Goal: Information Seeking & Learning: Learn about a topic

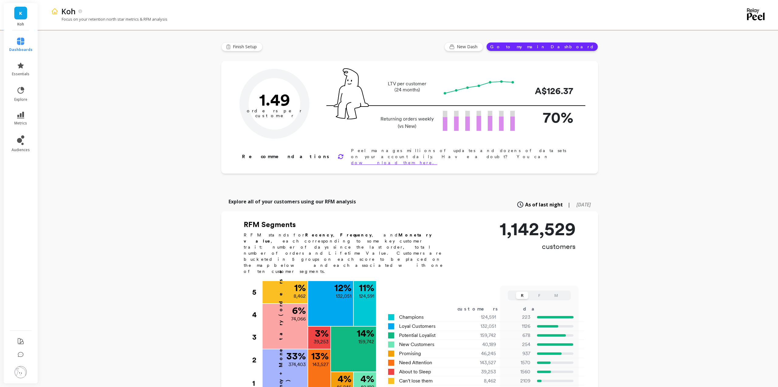
type input "Champions"
type input "124591"
click at [19, 84] on li "explore" at bounding box center [20, 94] width 31 height 23
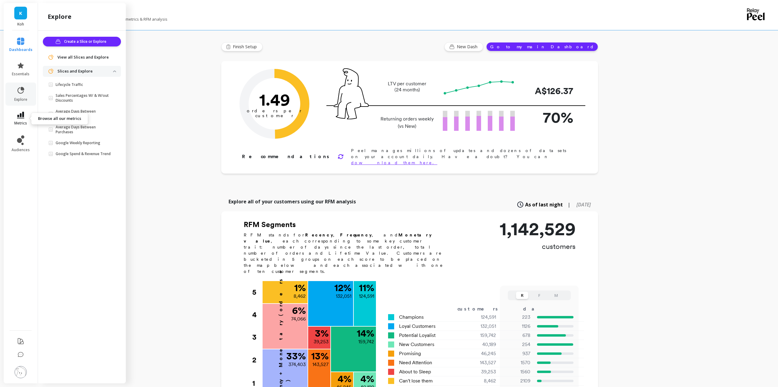
click at [20, 115] on icon at bounding box center [20, 115] width 7 height 7
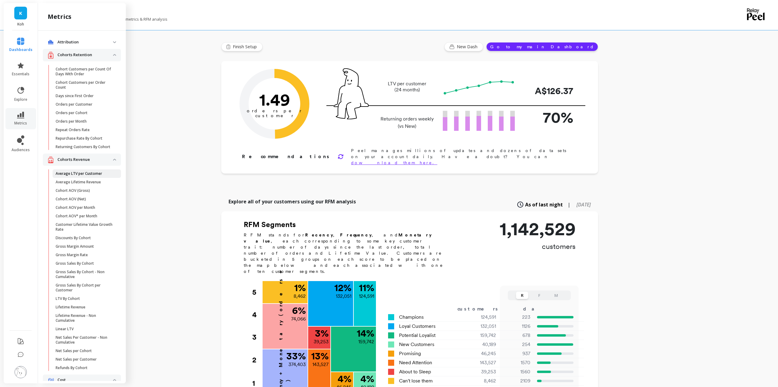
click at [65, 173] on p "Average LTV per Customer" at bounding box center [79, 173] width 46 height 5
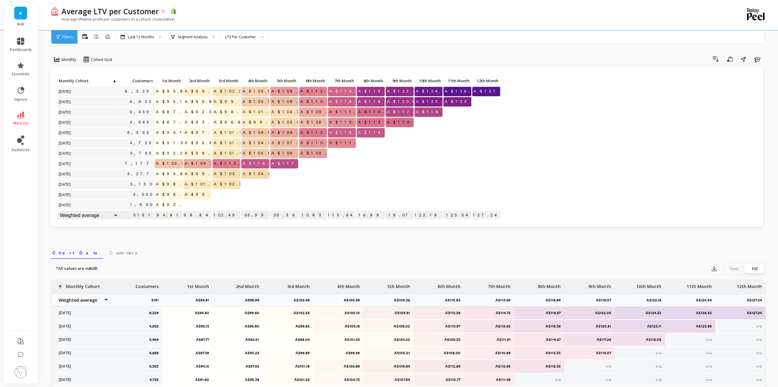
click at [234, 60] on div "Drill Down Save Share Learn" at bounding box center [440, 59] width 649 height 10
click at [152, 36] on p "Last 12 Months" at bounding box center [141, 37] width 26 height 5
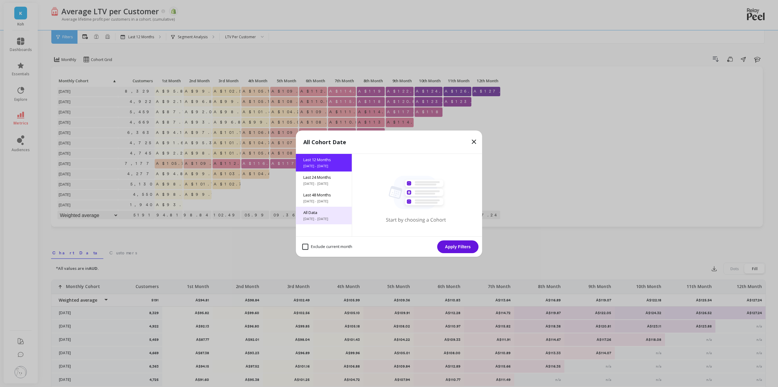
click at [320, 214] on span "All Data" at bounding box center [323, 212] width 41 height 5
click at [460, 245] on button "Apply Filters" at bounding box center [457, 247] width 41 height 13
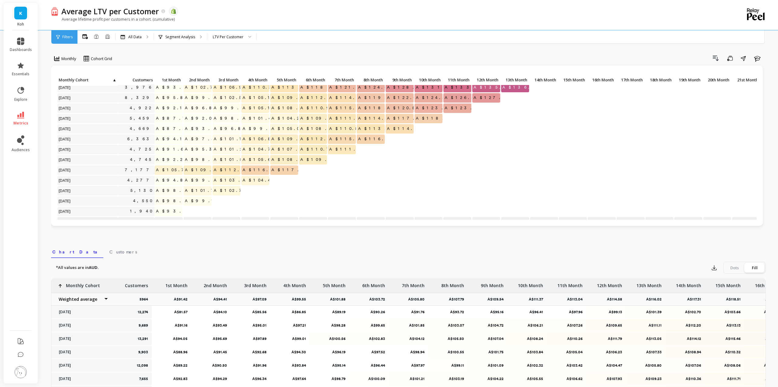
scroll to position [363, 0]
click at [493, 90] on span "A$135.59" at bounding box center [493, 89] width 42 height 9
click at [491, 89] on span "A$135.59" at bounding box center [493, 89] width 42 height 9
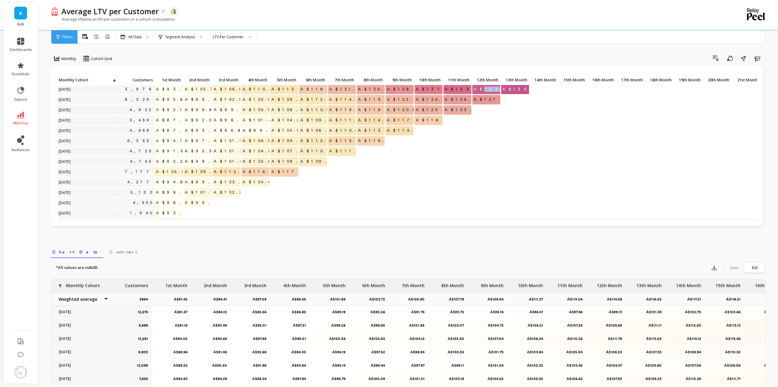
copy span "135.59"
click at [20, 14] on span "K" at bounding box center [20, 13] width 3 height 7
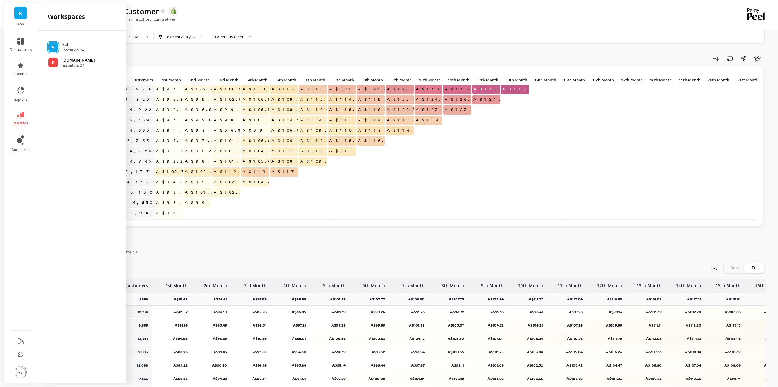
click at [62, 64] on span "Essentials 24" at bounding box center [78, 65] width 33 height 5
click at [54, 61] on span "K" at bounding box center [53, 62] width 2 height 5
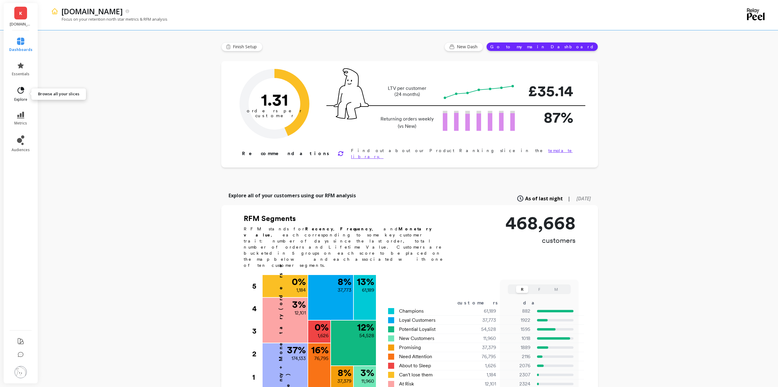
click at [22, 100] on span "explore" at bounding box center [20, 99] width 13 height 5
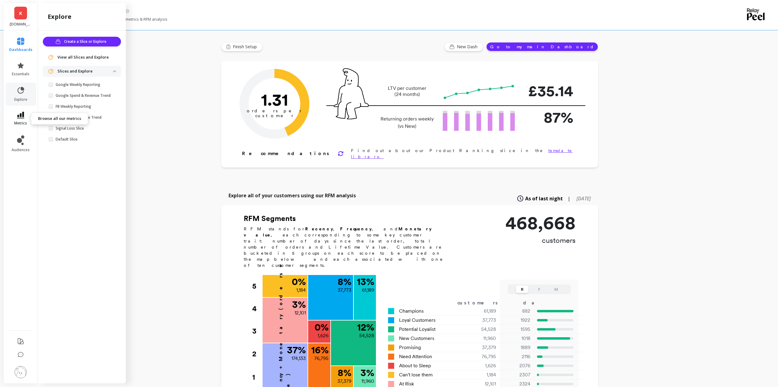
click at [26, 114] on link "metrics" at bounding box center [20, 119] width 23 height 14
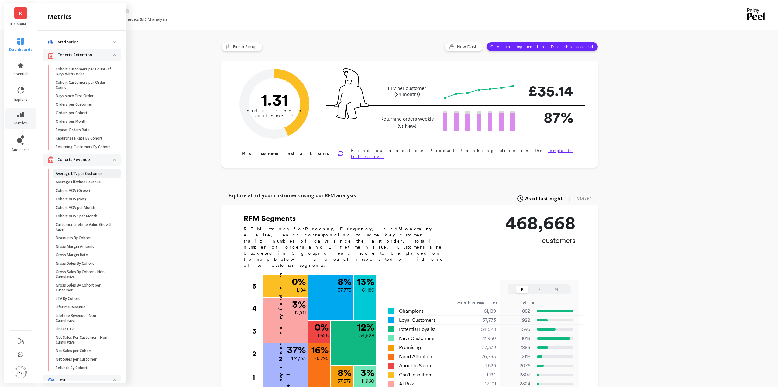
click at [84, 173] on p "Average LTV per Customer" at bounding box center [79, 173] width 46 height 5
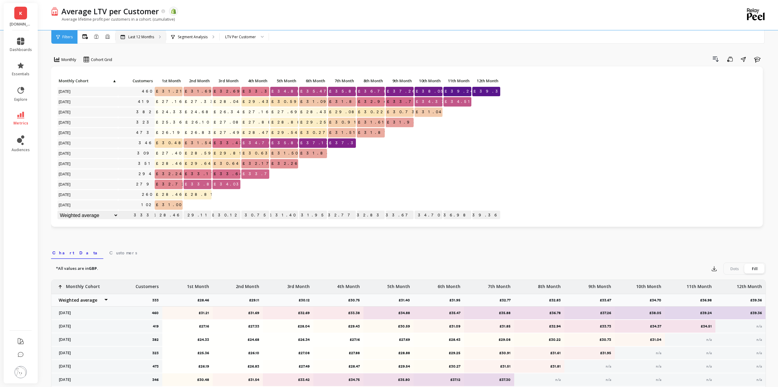
click at [149, 40] on div "Last 12 Months" at bounding box center [140, 36] width 50 height 13
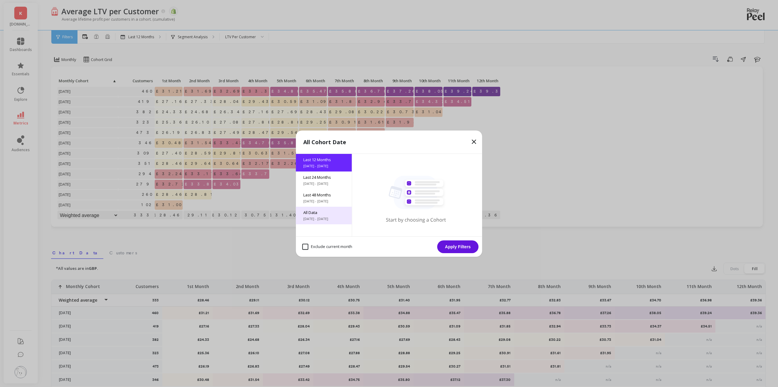
click at [323, 219] on span "[DATE] - [DATE]" at bounding box center [323, 219] width 41 height 5
click at [463, 251] on button "Apply Filters" at bounding box center [457, 247] width 41 height 13
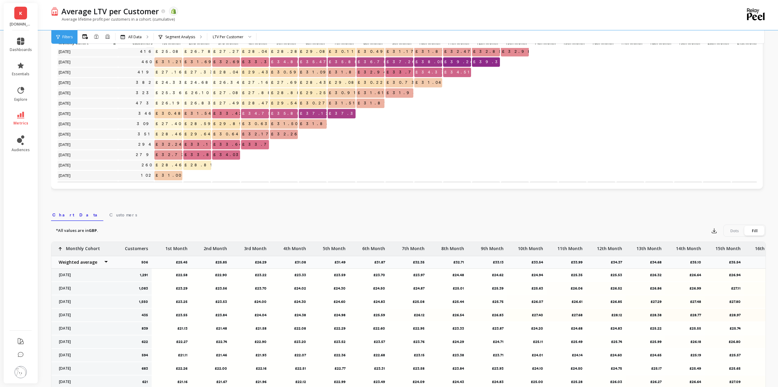
scroll to position [360, 0]
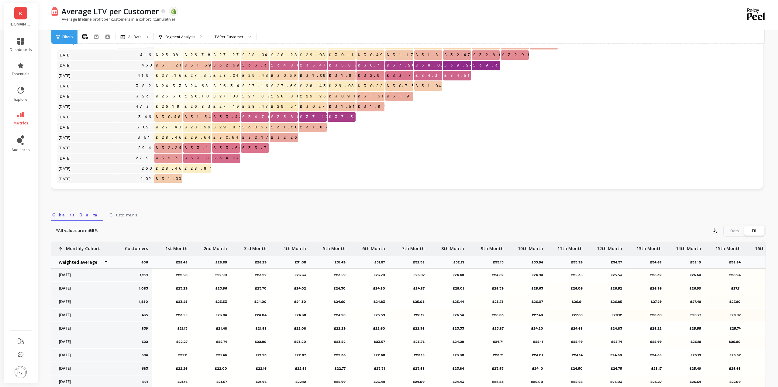
click at [493, 56] on span "£32.85" at bounding box center [488, 54] width 33 height 9
copy span "32.85"
click at [23, 111] on li "metrics" at bounding box center [20, 118] width 29 height 21
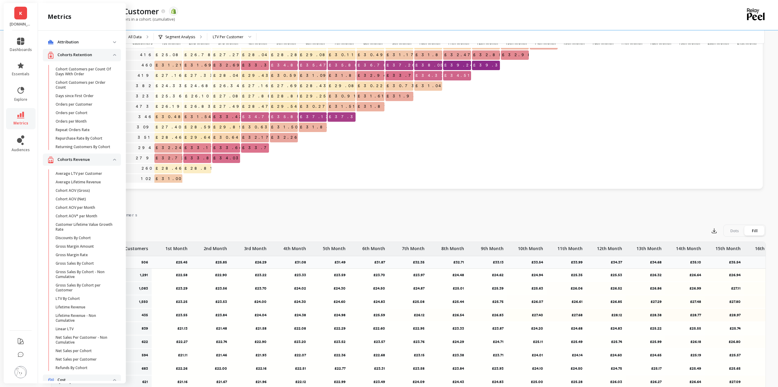
click at [21, 120] on link "metrics" at bounding box center [21, 119] width 22 height 14
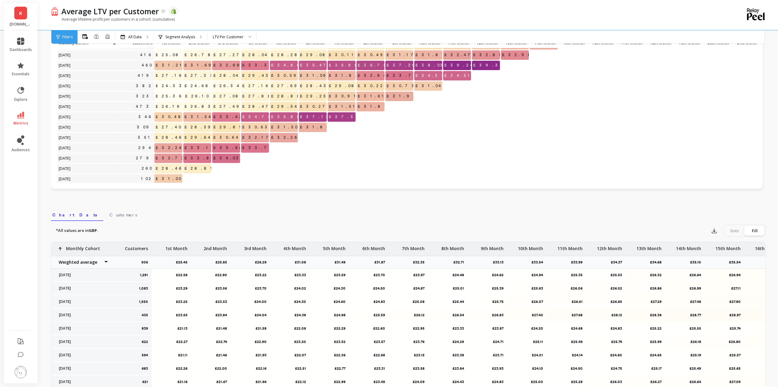
click at [21, 120] on link "metrics" at bounding box center [21, 119] width 22 height 14
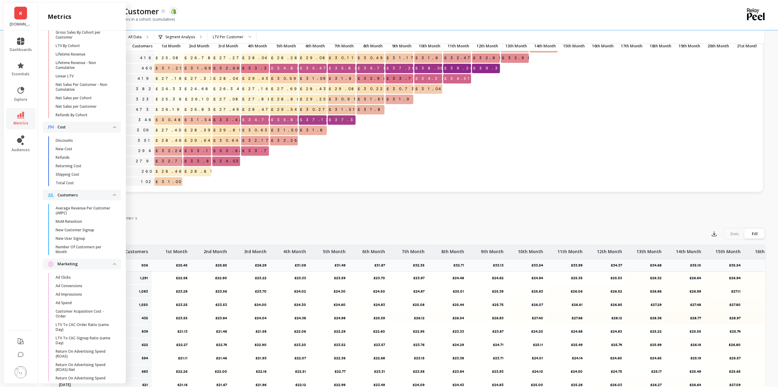
scroll to position [286, 0]
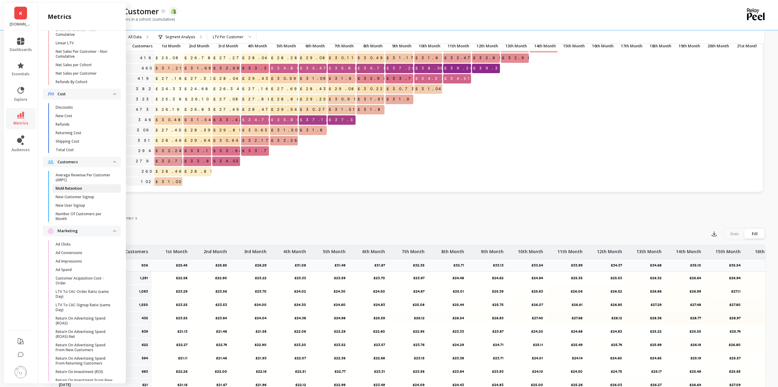
click at [68, 188] on p "MoM Retention" at bounding box center [69, 188] width 26 height 5
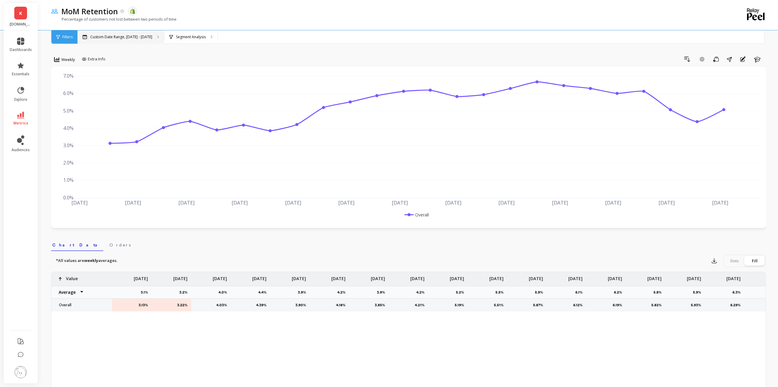
click at [117, 37] on p "Custom Date Range, [DATE] - [DATE]" at bounding box center [121, 37] width 62 height 5
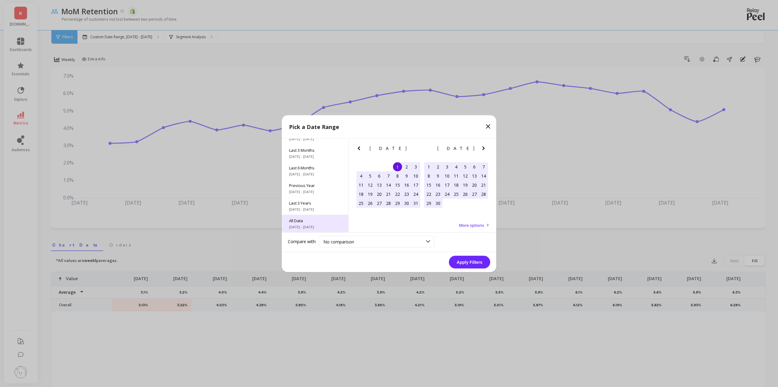
scroll to position [82, 0]
click at [301, 219] on span "All Data" at bounding box center [315, 220] width 52 height 5
click at [466, 263] on button "Apply Filters" at bounding box center [469, 262] width 41 height 13
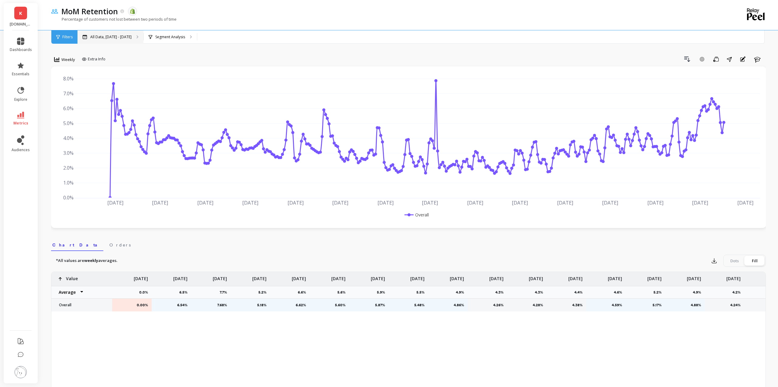
click at [127, 32] on div "All Data, [DATE] - [DATE]" at bounding box center [110, 36] width 66 height 13
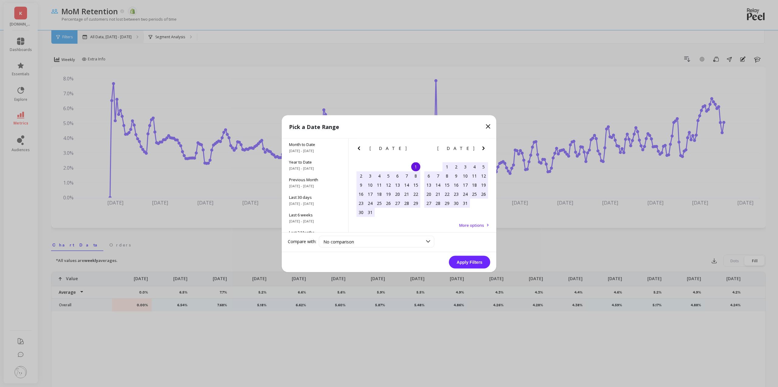
scroll to position [0, 0]
click at [488, 125] on icon at bounding box center [487, 126] width 7 height 7
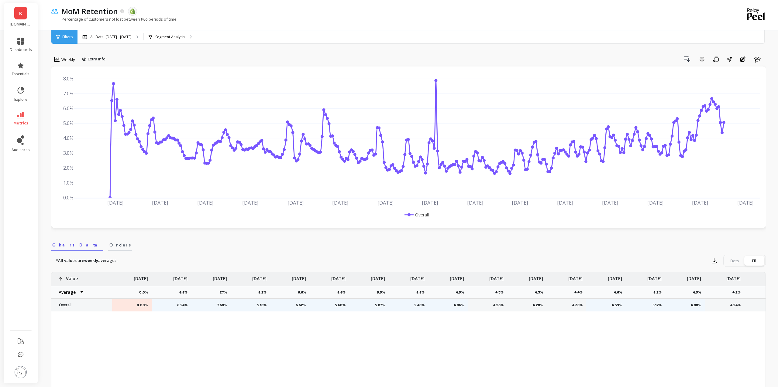
click at [109, 246] on span "Orders" at bounding box center [119, 245] width 21 height 6
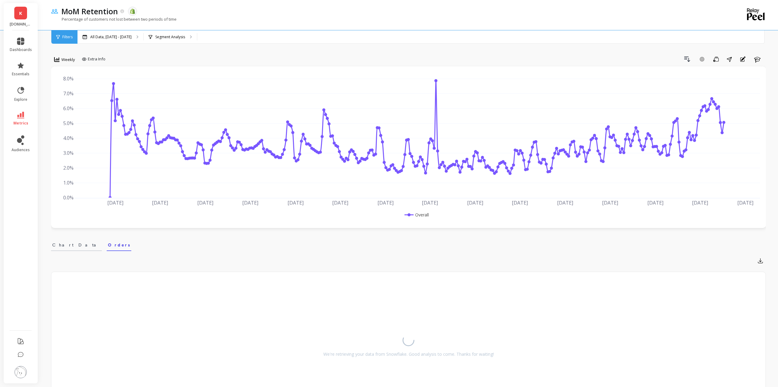
click at [61, 243] on span "Chart Data" at bounding box center [76, 245] width 48 height 6
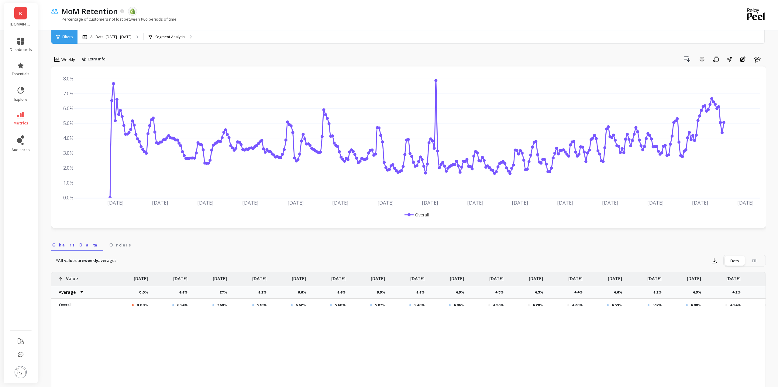
click at [69, 35] on span "Filters" at bounding box center [67, 37] width 10 height 5
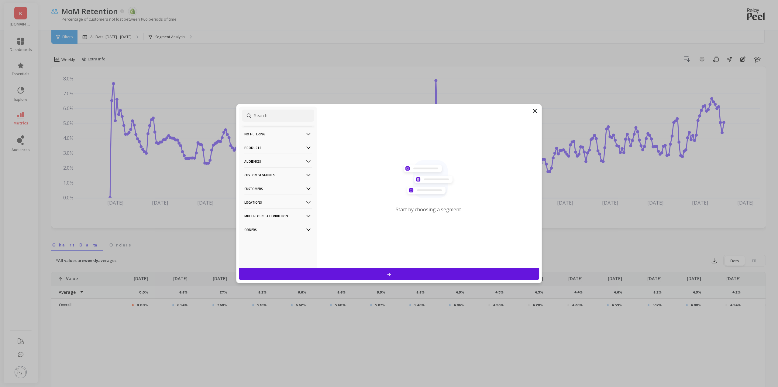
click at [537, 115] on div "Start by choosing a segment" at bounding box center [428, 188] width 222 height 162
click at [536, 110] on icon at bounding box center [534, 110] width 7 height 7
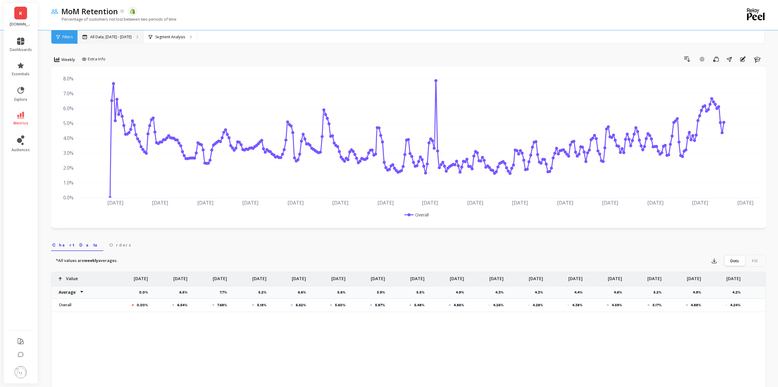
click at [126, 39] on p "All Data, [DATE] - [DATE]" at bounding box center [110, 37] width 41 height 5
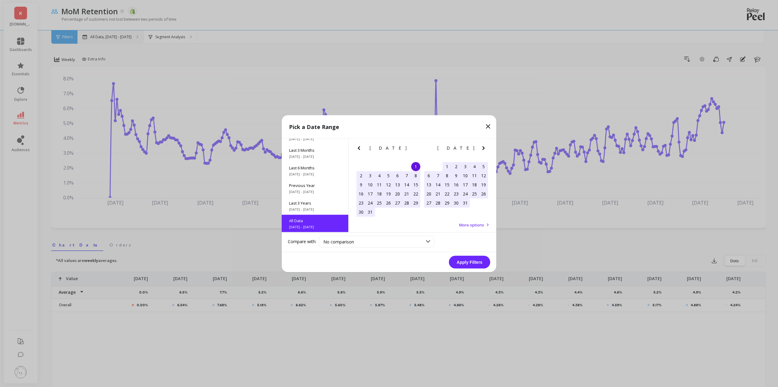
scroll to position [82, 0]
click at [314, 150] on span "Last 3 Months" at bounding box center [315, 149] width 52 height 5
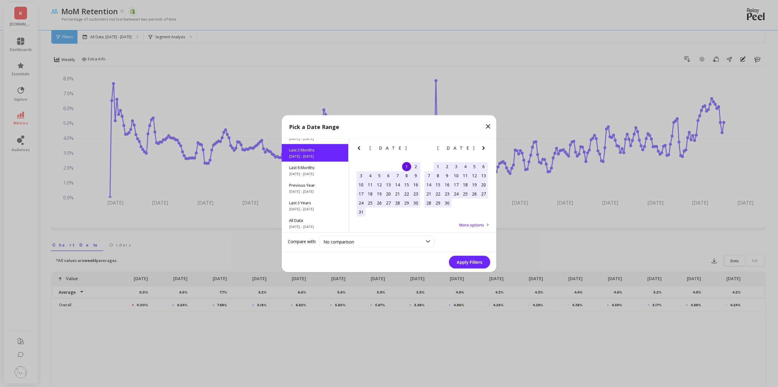
scroll to position [50, 0]
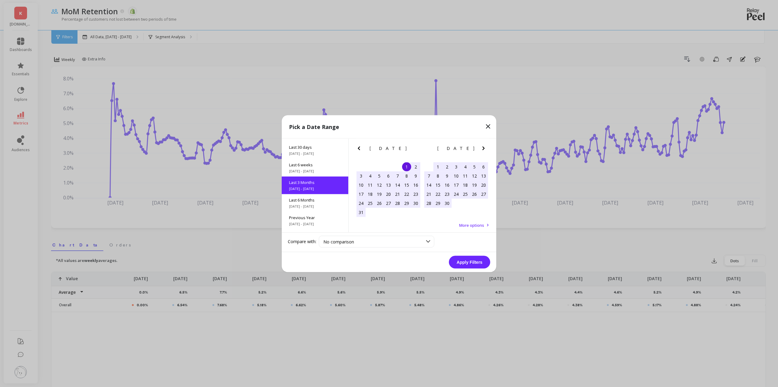
click at [463, 261] on button "Apply Filters" at bounding box center [469, 262] width 41 height 13
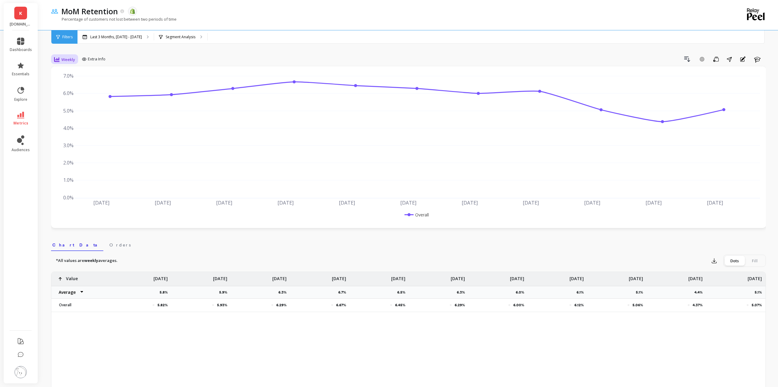
click at [67, 58] on span "Weekly" at bounding box center [68, 60] width 14 height 6
click at [66, 110] on div "Monthly" at bounding box center [73, 108] width 35 height 6
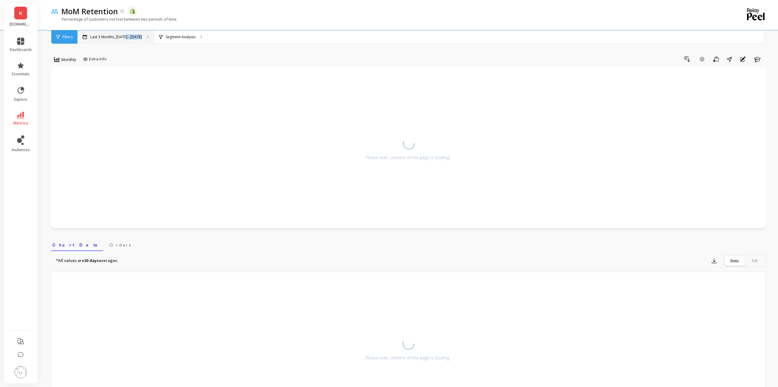
click at [123, 35] on p "Last 3 Months, [DATE] - [DATE]" at bounding box center [116, 37] width 52 height 5
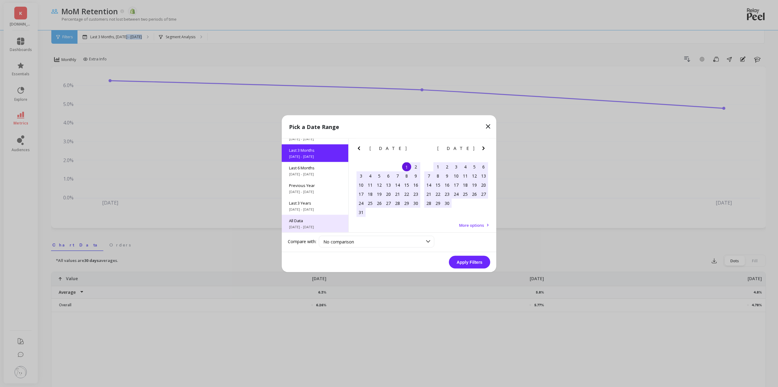
scroll to position [82, 0]
click at [304, 222] on span "All Data" at bounding box center [315, 220] width 52 height 5
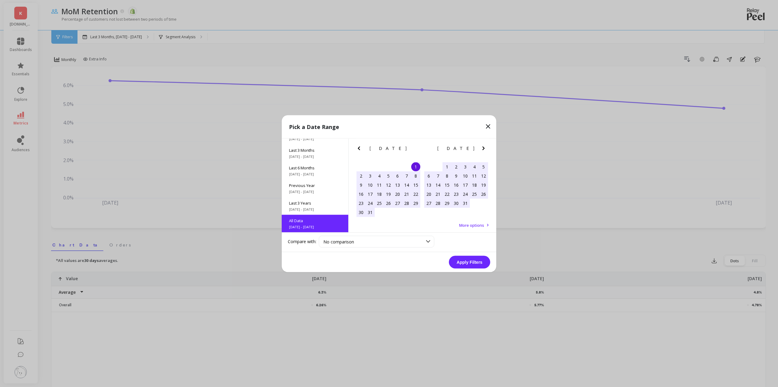
scroll to position [0, 0]
click at [480, 263] on button "Apply Filters" at bounding box center [469, 262] width 41 height 13
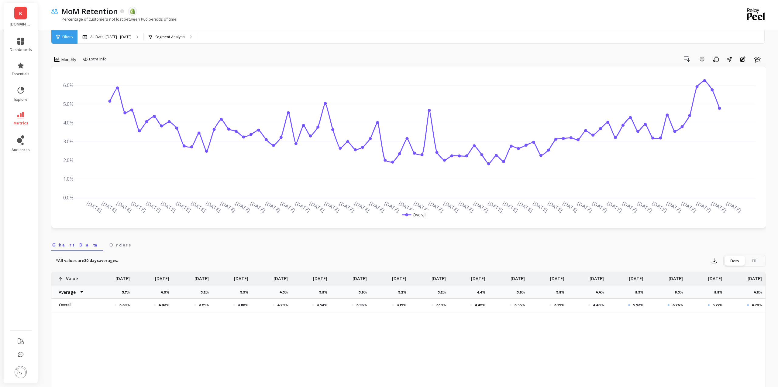
scroll to position [0, 2625]
click at [98, 38] on p "All Data, [DATE] - [DATE]" at bounding box center [110, 37] width 41 height 5
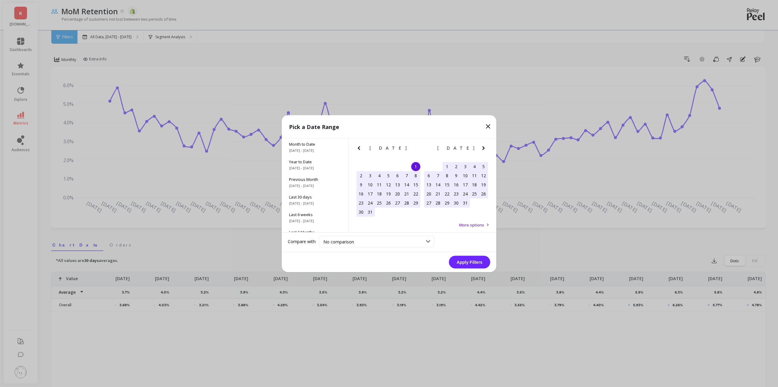
scroll to position [0, 0]
click at [488, 125] on icon at bounding box center [487, 126] width 7 height 7
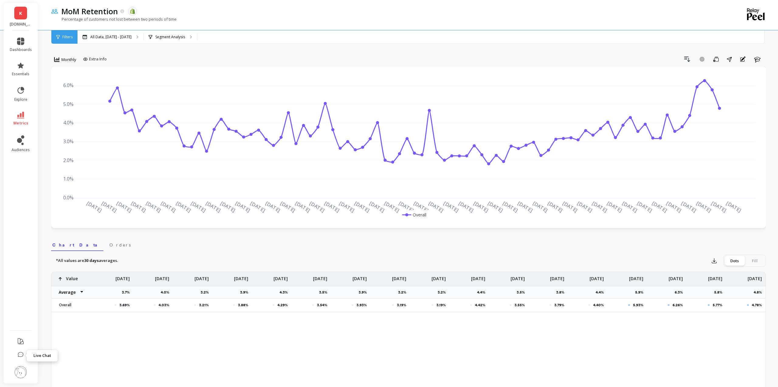
click at [20, 359] on button at bounding box center [21, 355] width 6 height 13
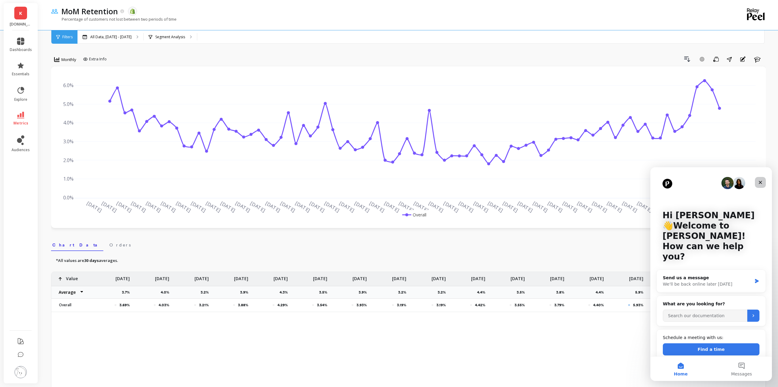
click at [760, 183] on icon "Close" at bounding box center [760, 182] width 5 height 5
